Goal: Information Seeking & Learning: Find specific fact

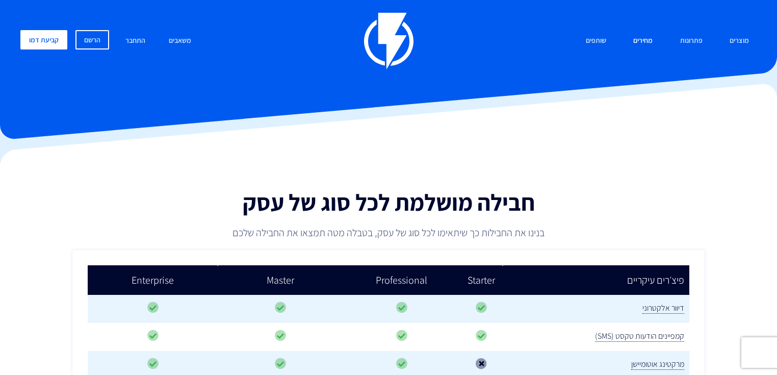
click at [648, 42] on link "מחירים" at bounding box center [643, 41] width 35 height 22
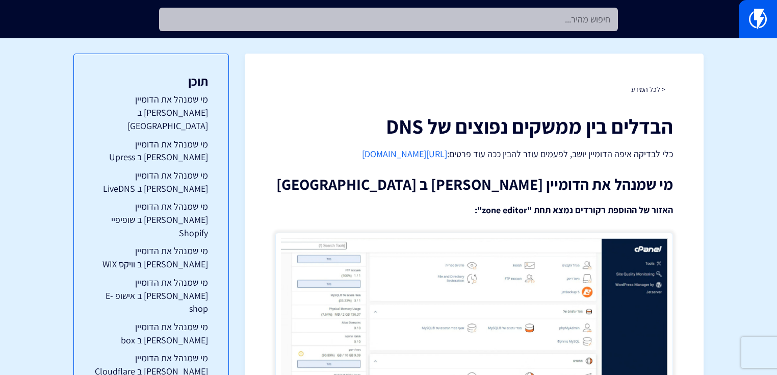
click at [559, 29] on input "text" at bounding box center [388, 19] width 459 height 23
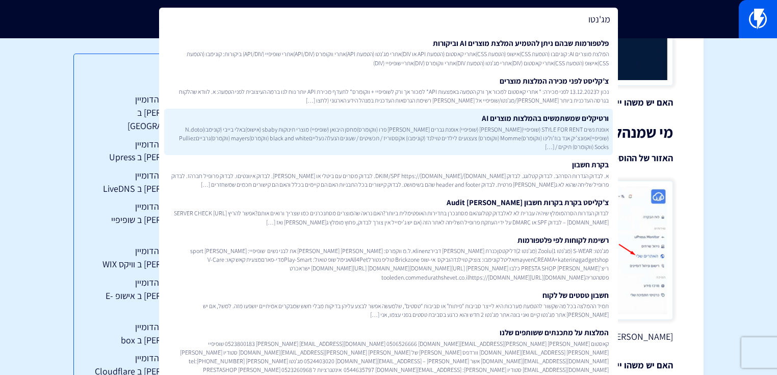
scroll to position [489, 0]
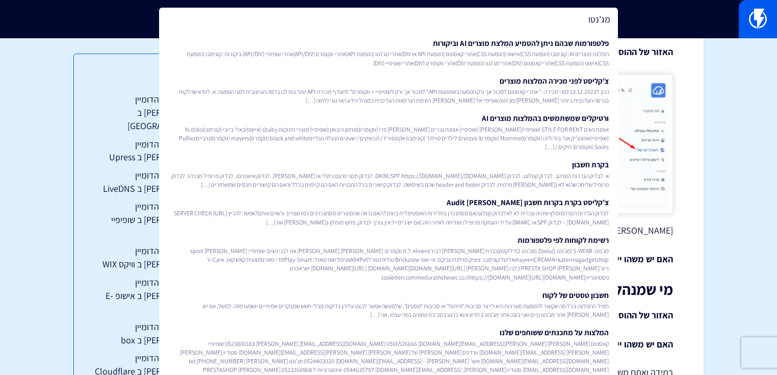
click at [506, 14] on input "מג'נטו" at bounding box center [388, 19] width 459 height 23
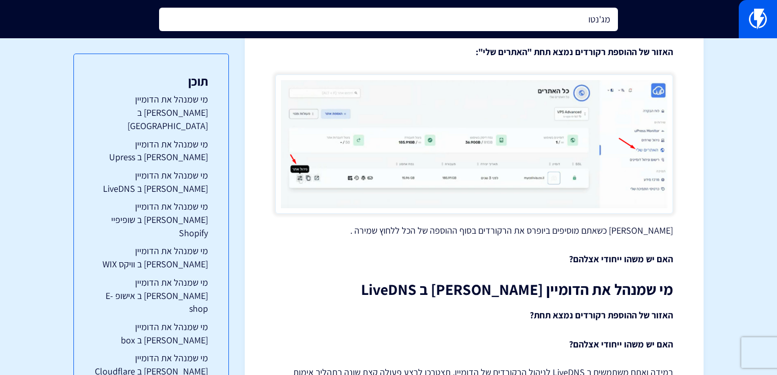
click at [506, 14] on input "מג'נטו" at bounding box center [388, 19] width 459 height 23
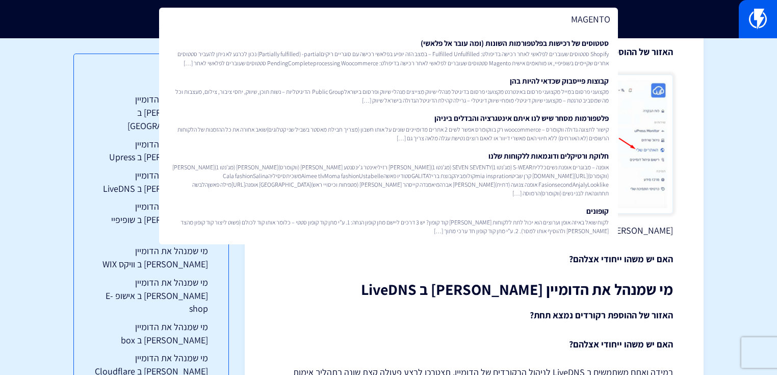
type input "MAGENTO"
